Goal: Information Seeking & Learning: Learn about a topic

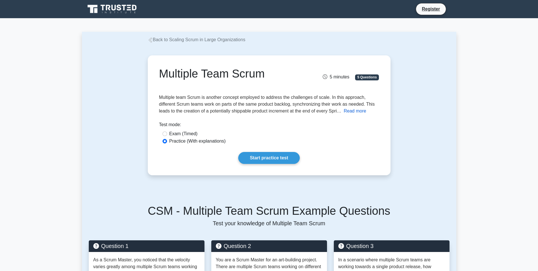
click at [364, 110] on button "Read more" at bounding box center [355, 111] width 22 height 7
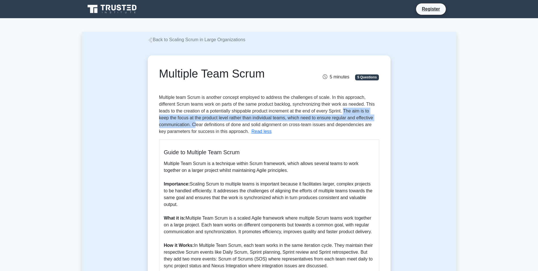
drag, startPoint x: 345, startPoint y: 111, endPoint x: 194, endPoint y: 125, distance: 151.1
click at [194, 125] on span "Multiple team Scrum is another concept employed to address the challenges of sc…" at bounding box center [267, 114] width 216 height 39
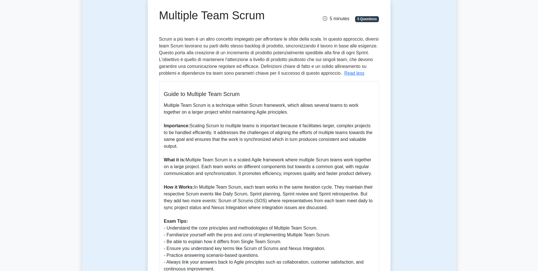
scroll to position [57, 0]
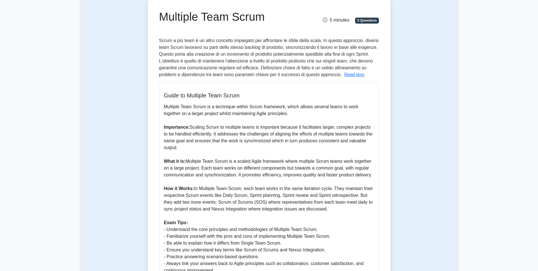
drag, startPoint x: 209, startPoint y: 203, endPoint x: 328, endPoint y: 210, distance: 119.1
click at [328, 210] on p "Multiple Team Scrum is a technique within Scrum framework, which allows several…" at bounding box center [269, 188] width 211 height 170
drag, startPoint x: 328, startPoint y: 210, endPoint x: 307, endPoint y: 210, distance: 21.6
click at [290, 208] on p "Multiple Team Scrum is a technique within Scrum framework, which allows several…" at bounding box center [269, 188] width 211 height 170
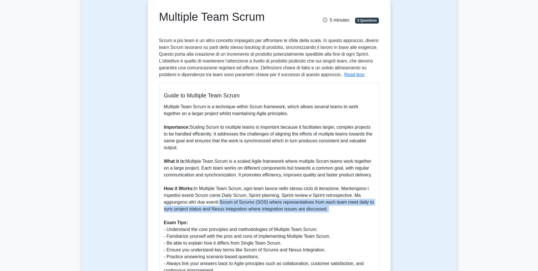
drag, startPoint x: 222, startPoint y: 202, endPoint x: 343, endPoint y: 217, distance: 121.2
click at [343, 217] on p "Multiple Team Scrum is a technique within Scrum framework, which allows several…" at bounding box center [269, 188] width 211 height 170
drag, startPoint x: 343, startPoint y: 217, endPoint x: 312, endPoint y: 212, distance: 30.8
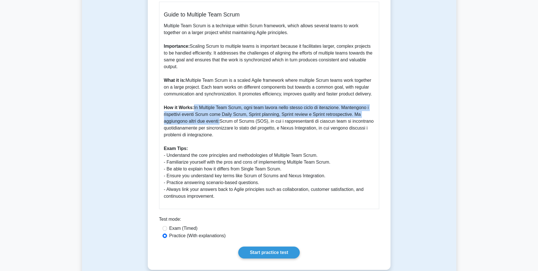
scroll to position [170, 0]
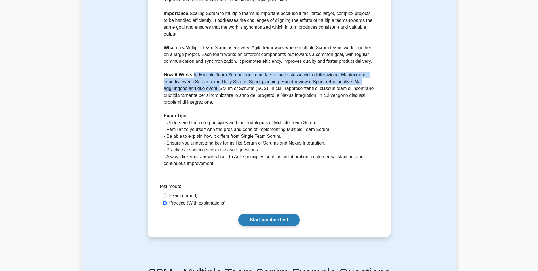
click at [260, 218] on link "Start practice test" at bounding box center [269, 220] width 62 height 12
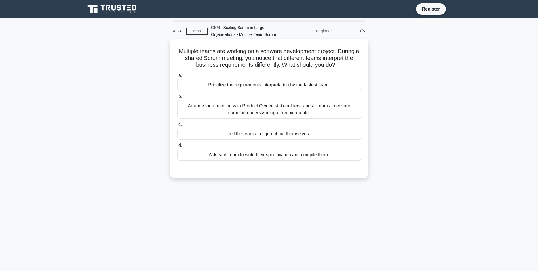
click at [243, 112] on div "Arrange for a meeting with Product Owner, stakeholders, and all teams to ensure…" at bounding box center [269, 109] width 184 height 19
click at [177, 98] on input "b. Arrange for a meeting with Product Owner, stakeholders, and all teams to ens…" at bounding box center [177, 97] width 0 height 4
